Goal: Navigation & Orientation: Find specific page/section

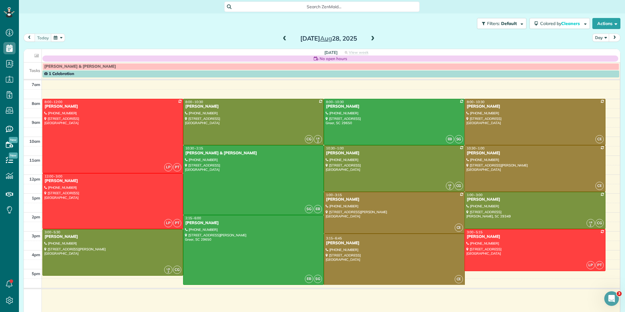
scroll to position [3, 3]
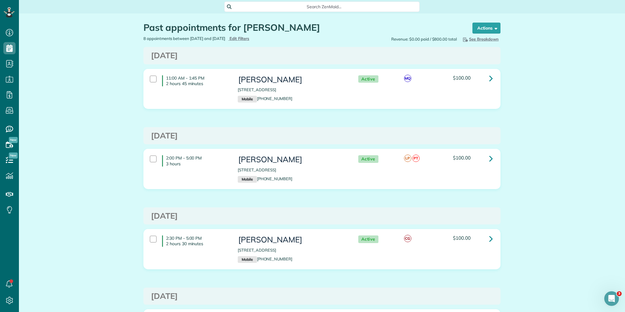
scroll to position [3, 3]
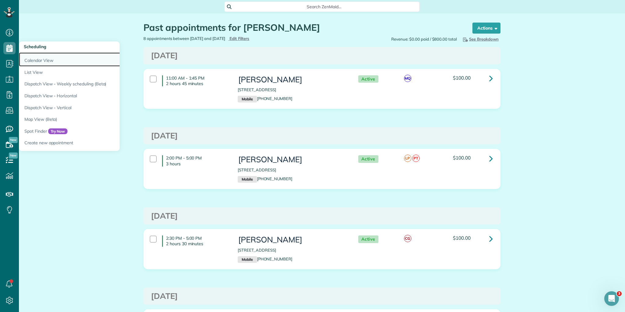
click at [45, 61] on link "Calendar View" at bounding box center [95, 60] width 153 height 14
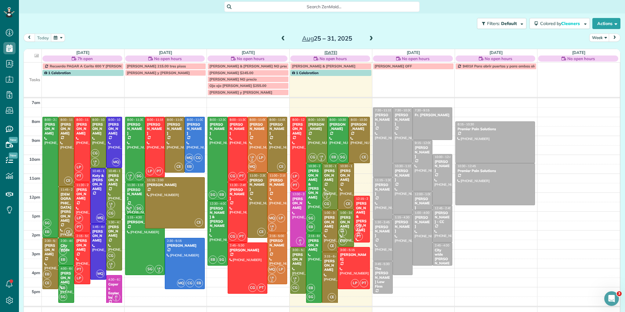
click at [330, 50] on link "Thu 8/28" at bounding box center [331, 52] width 13 height 5
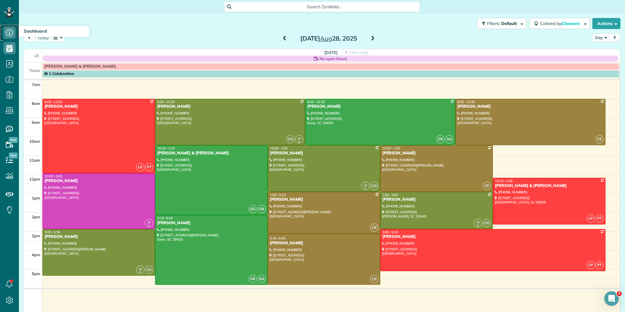
click at [12, 30] on use at bounding box center [9, 32] width 7 height 7
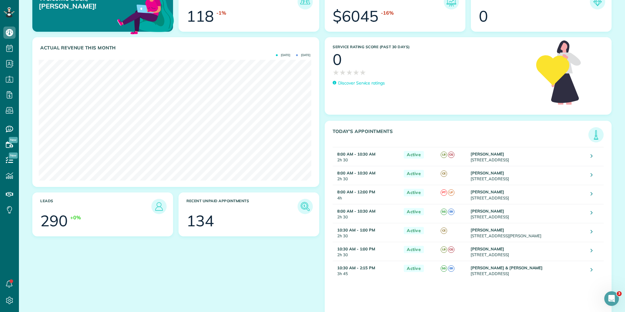
scroll to position [46, 0]
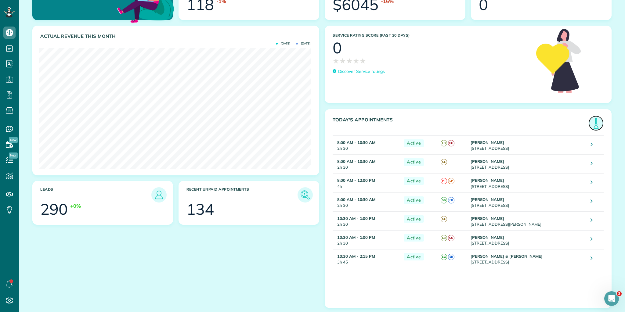
click at [594, 125] on img at bounding box center [596, 123] width 14 height 14
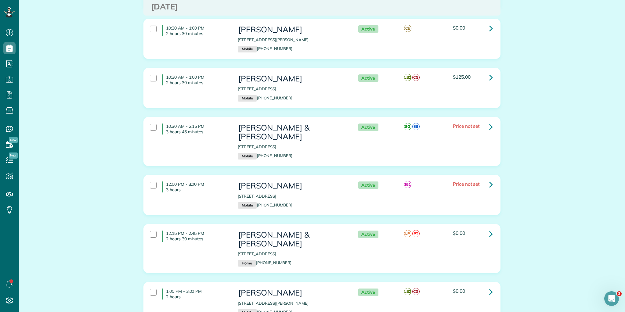
scroll to position [293, 0]
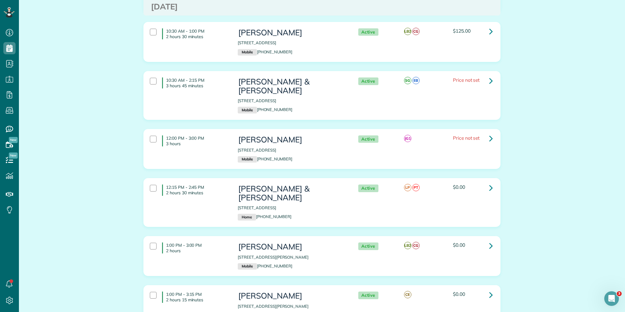
drag, startPoint x: 165, startPoint y: 176, endPoint x: 475, endPoint y: 184, distance: 310.9
click at [475, 184] on div "12:15 PM - 2:45 PM 2 hours 30 minutes Paul & Valery Riddle 321 Sorono Drive Gre…" at bounding box center [321, 203] width 352 height 42
copy div "12:15 PM - 2:45 PM 2 hours 30 minutes Paul & Valery Riddle 321 Sorono Drive Gre…"
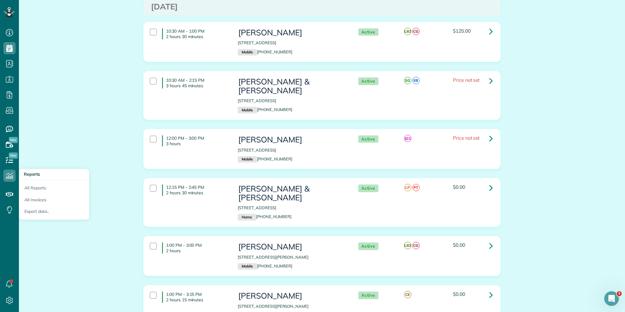
click at [67, 170] on h3 "Reports" at bounding box center [54, 174] width 70 height 11
click at [93, 143] on div "Appointments the List View [2 min] Schedule Changes Actions Create Appointment …" at bounding box center [322, 144] width 606 height 848
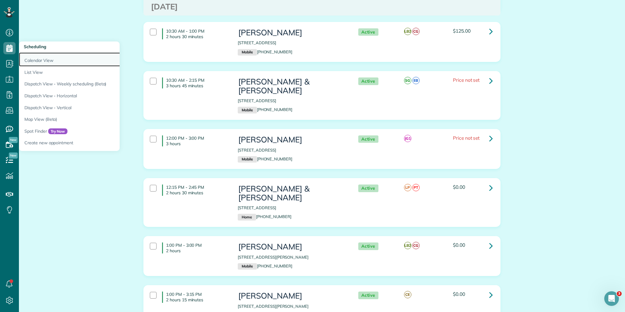
click at [39, 58] on link "Calendar View" at bounding box center [95, 60] width 153 height 14
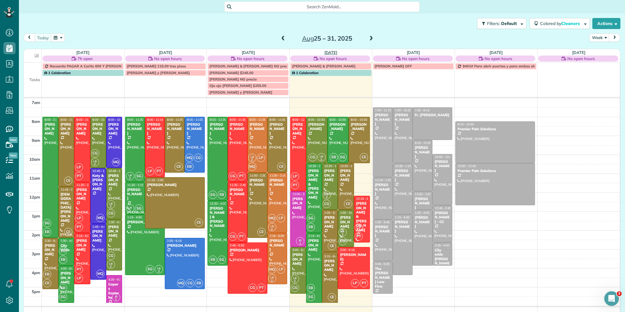
click at [333, 52] on link "[DATE]" at bounding box center [331, 52] width 13 height 5
